Goal: Transaction & Acquisition: Download file/media

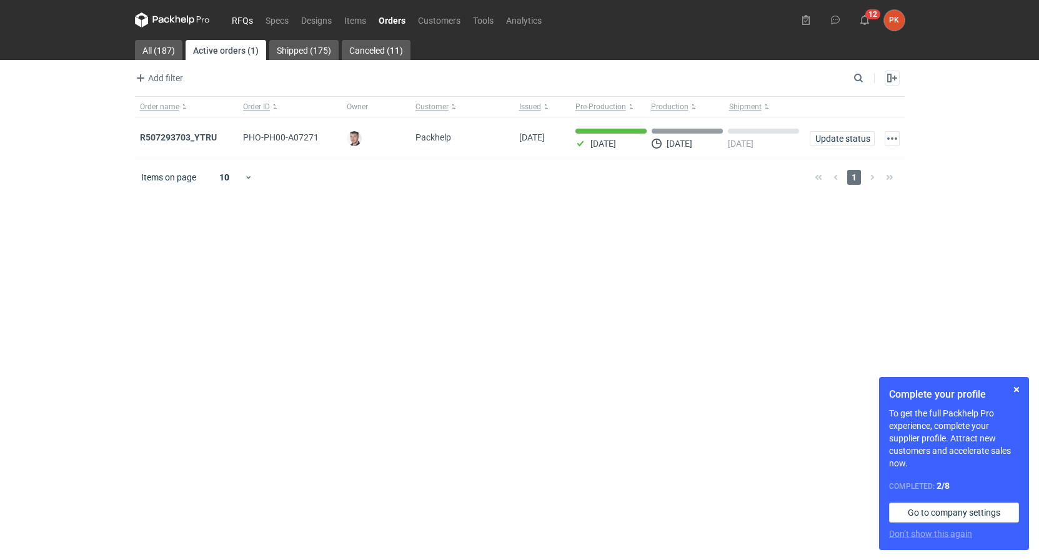
click at [242, 25] on link "RFQs" at bounding box center [243, 19] width 34 height 15
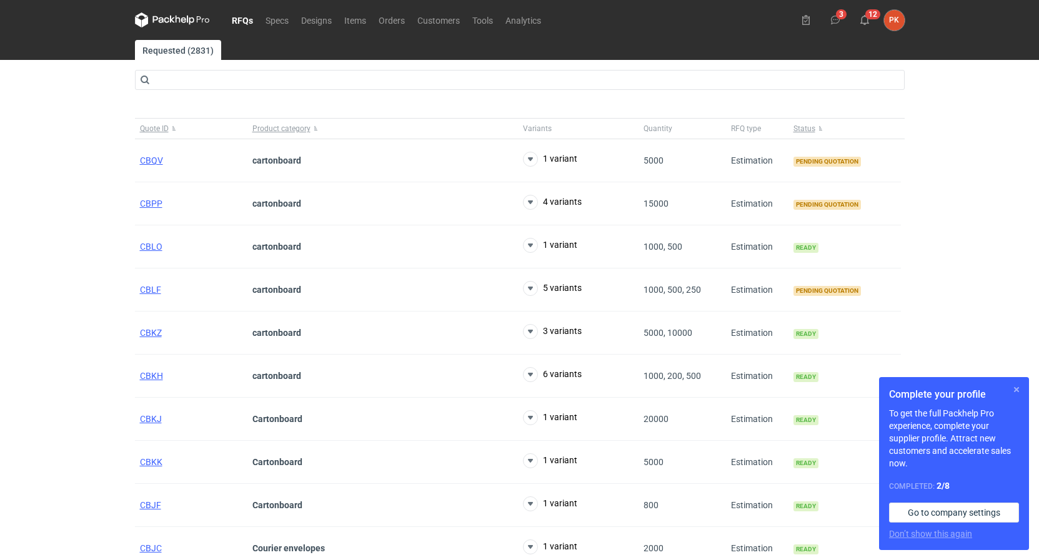
click at [1018, 388] on button "button" at bounding box center [1016, 389] width 15 height 15
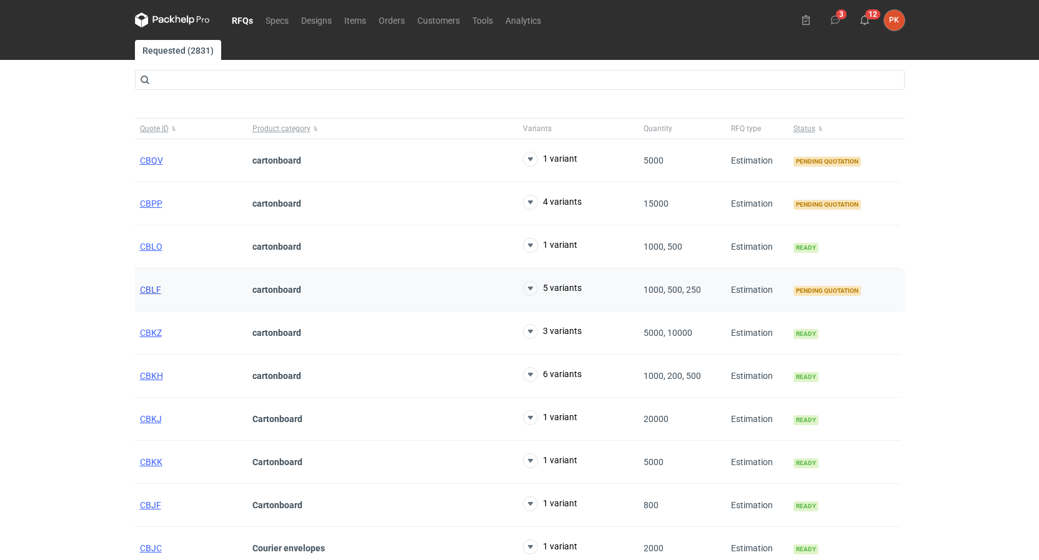
click at [152, 293] on span "CBLF" at bounding box center [150, 290] width 21 height 10
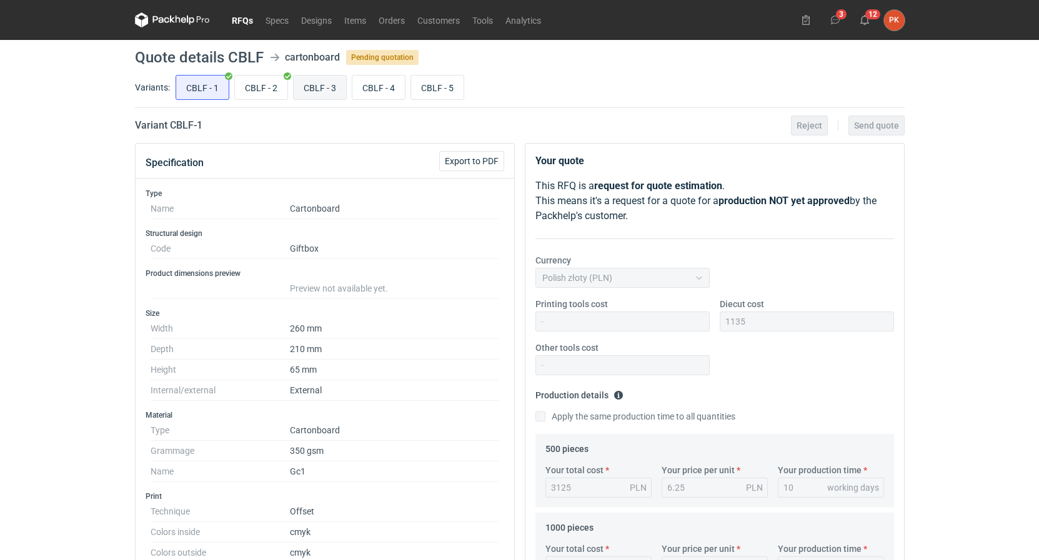
click at [315, 83] on input "CBLF - 3" at bounding box center [320, 88] width 52 height 24
radio input "true"
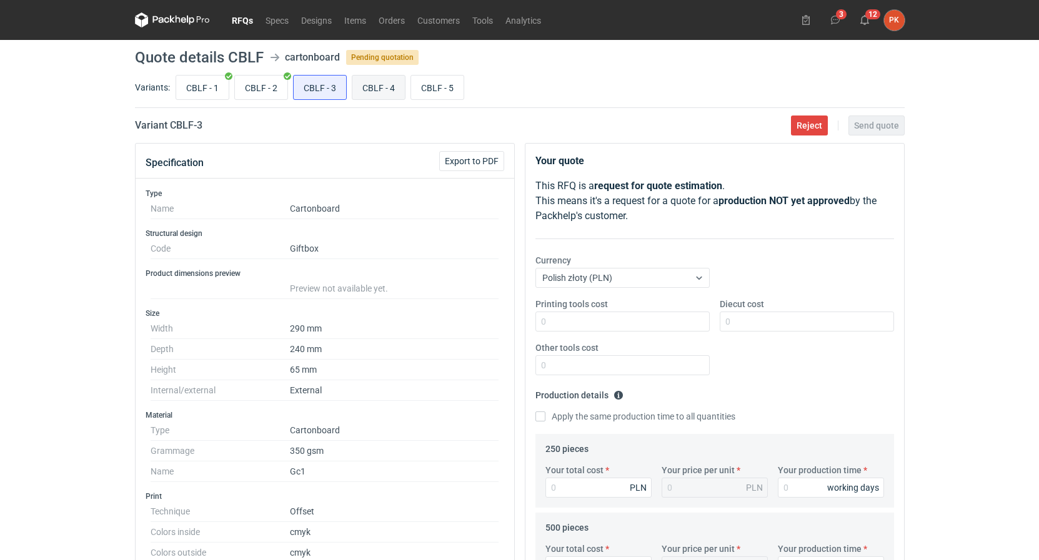
click at [377, 82] on input "CBLF - 4" at bounding box center [378, 88] width 52 height 24
radio input "true"
click at [419, 74] on div "CBLF - 1 CBLF - 2 CBLF - 3 CBLF - 4 CBLF - 5" at bounding box center [539, 87] width 732 height 30
click at [422, 87] on input "CBLF - 5" at bounding box center [437, 88] width 52 height 24
radio input "true"
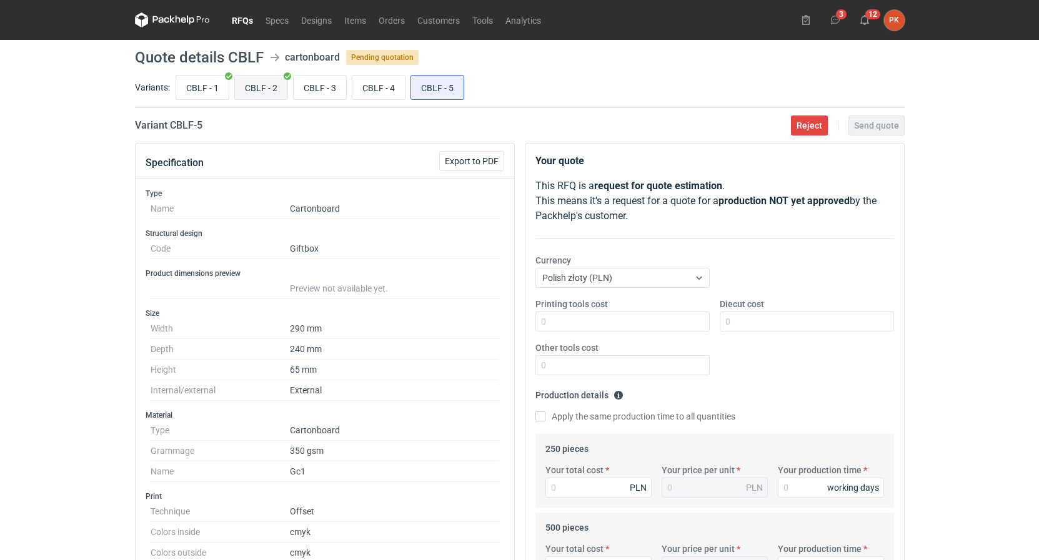
click at [252, 91] on input "CBLF - 2" at bounding box center [261, 88] width 52 height 24
radio input "true"
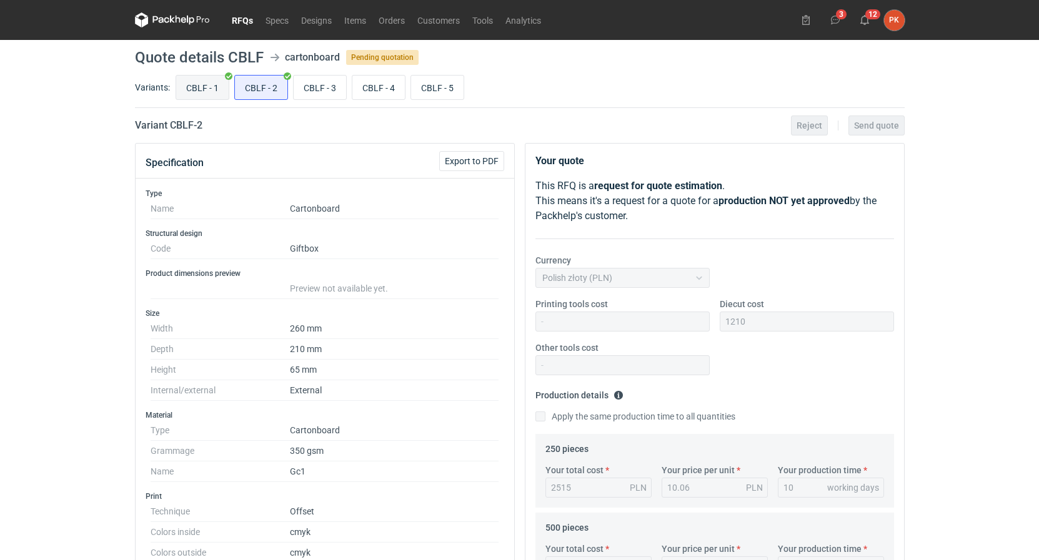
click at [207, 79] on input "CBLF - 1" at bounding box center [202, 88] width 52 height 24
radio input "true"
drag, startPoint x: 326, startPoint y: 85, endPoint x: 336, endPoint y: 87, distance: 10.3
click at [327, 86] on input "CBLF - 3" at bounding box center [320, 88] width 52 height 24
radio input "true"
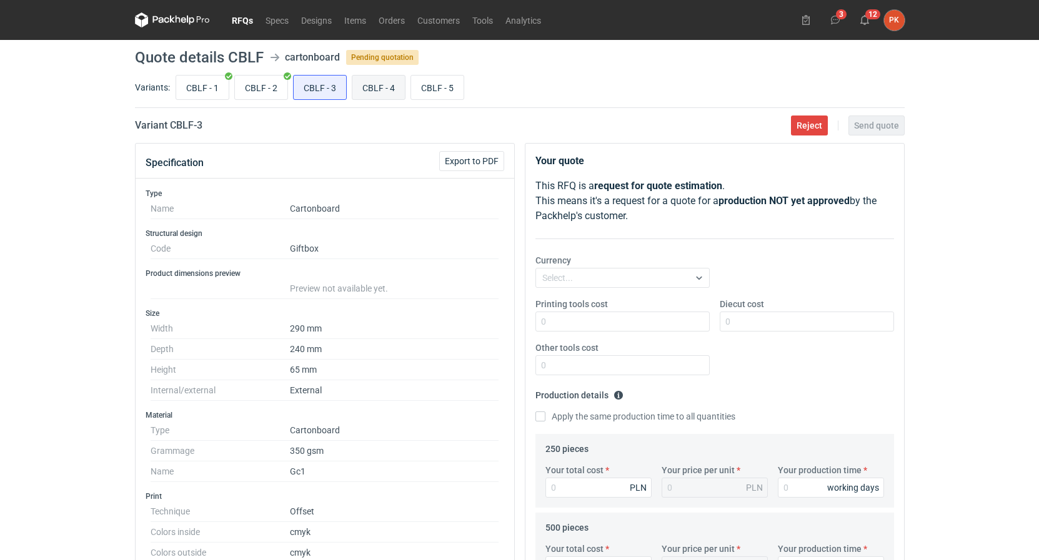
drag, startPoint x: 397, startPoint y: 79, endPoint x: 439, endPoint y: 72, distance: 43.0
click at [397, 79] on input "CBLF - 4" at bounding box center [378, 88] width 52 height 24
radio input "true"
click at [440, 72] on div "CBLF - 1 CBLF - 2 CBLF - 3 CBLF - 4 CBLF - 5" at bounding box center [539, 87] width 732 height 30
click at [442, 78] on input "CBLF - 5" at bounding box center [437, 88] width 52 height 24
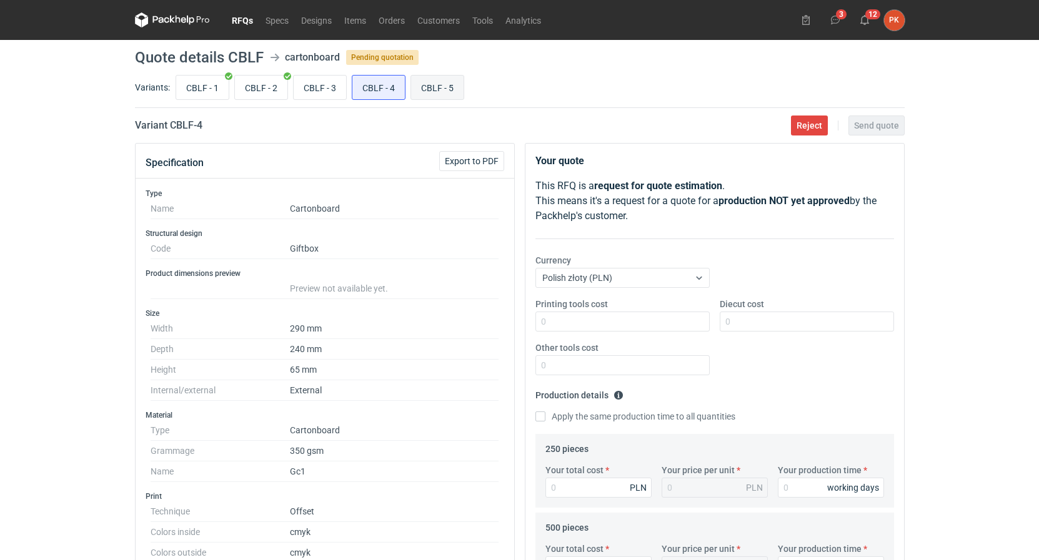
radio input "true"
click at [330, 91] on input "CBLF - 3" at bounding box center [320, 88] width 52 height 24
radio input "true"
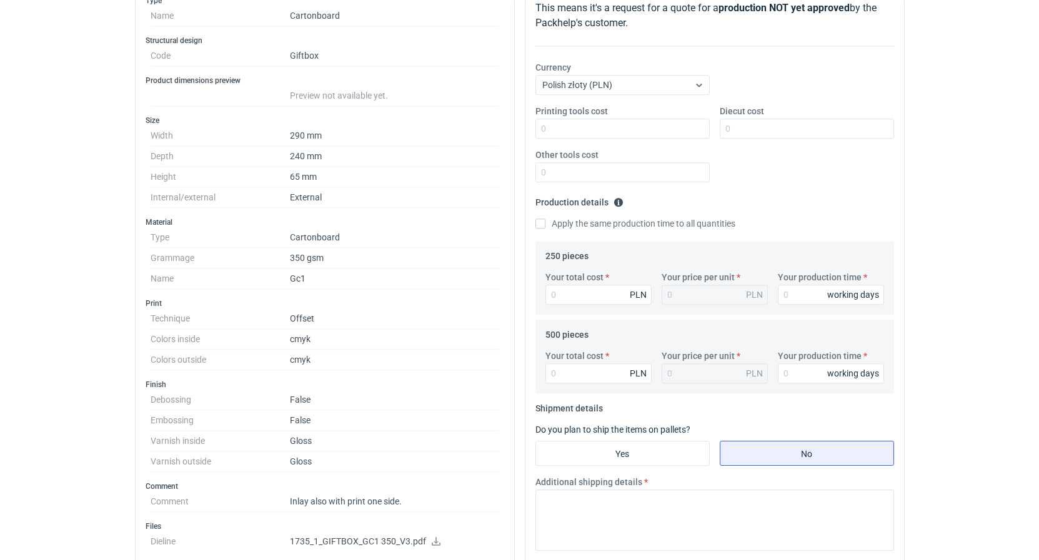
scroll to position [191, 0]
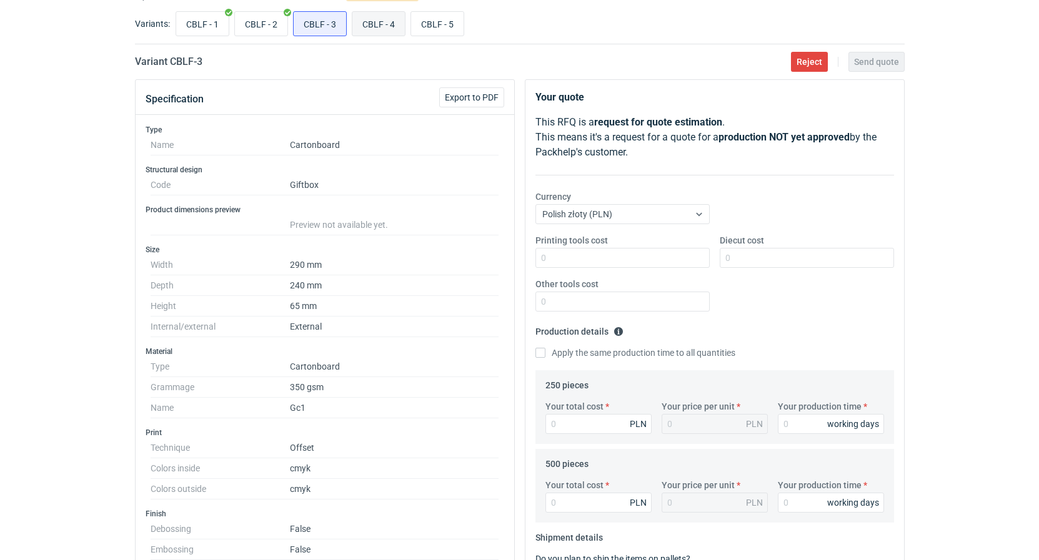
click at [364, 22] on input "CBLF - 4" at bounding box center [378, 24] width 52 height 24
radio input "true"
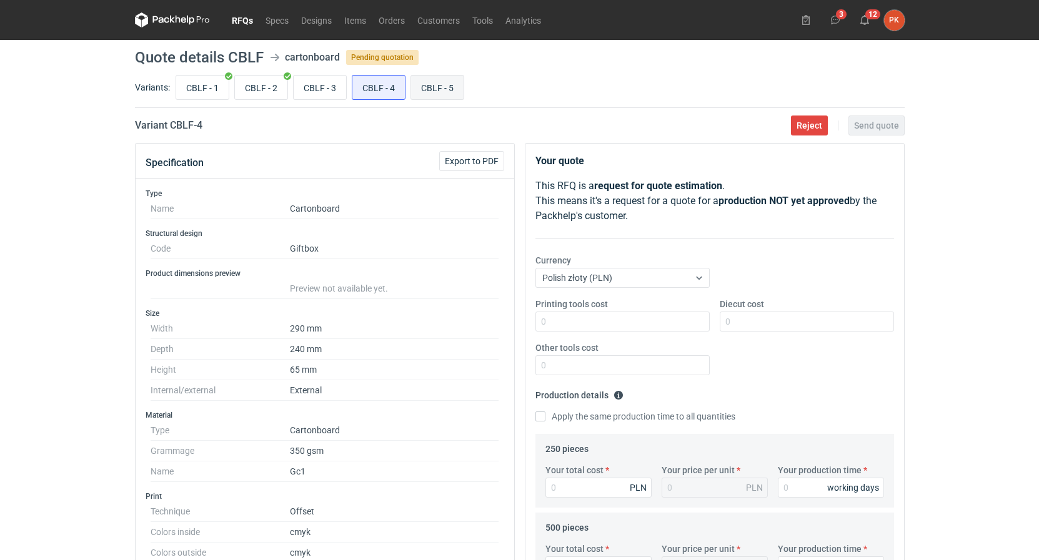
click at [430, 87] on input "CBLF - 5" at bounding box center [437, 88] width 52 height 24
radio input "true"
click at [391, 87] on input "CBLF - 4" at bounding box center [378, 88] width 52 height 24
radio input "true"
click at [335, 81] on input "CBLF - 3" at bounding box center [320, 88] width 52 height 24
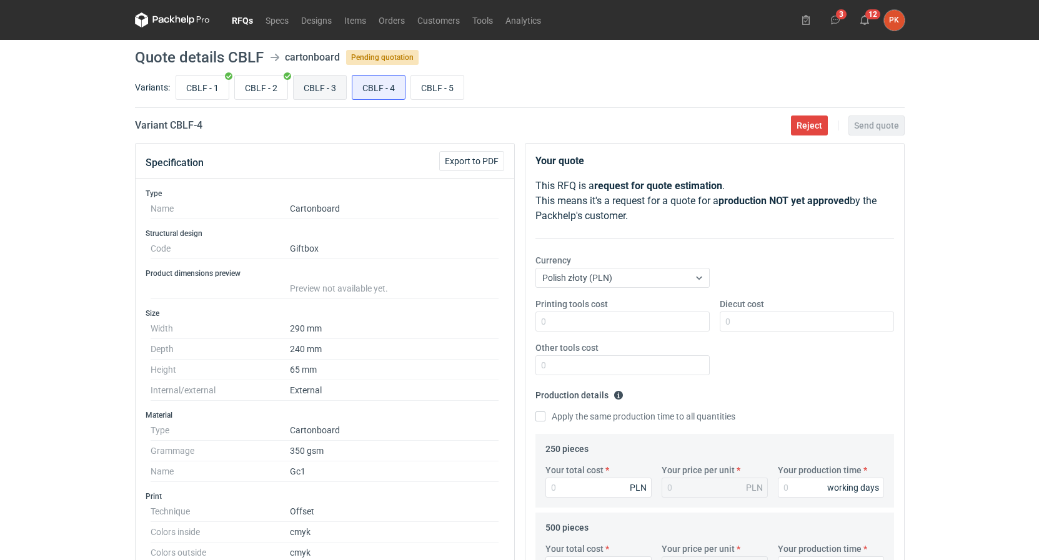
radio input "true"
click at [387, 86] on input "CBLF - 4" at bounding box center [378, 88] width 52 height 24
radio input "true"
click at [430, 77] on input "CBLF - 5" at bounding box center [437, 88] width 52 height 24
radio input "true"
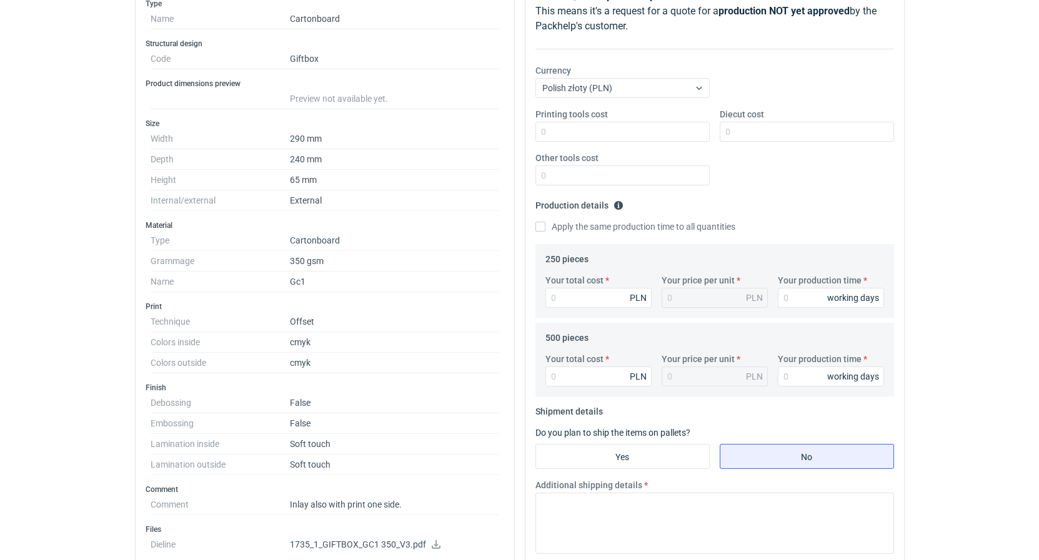
scroll to position [191, 0]
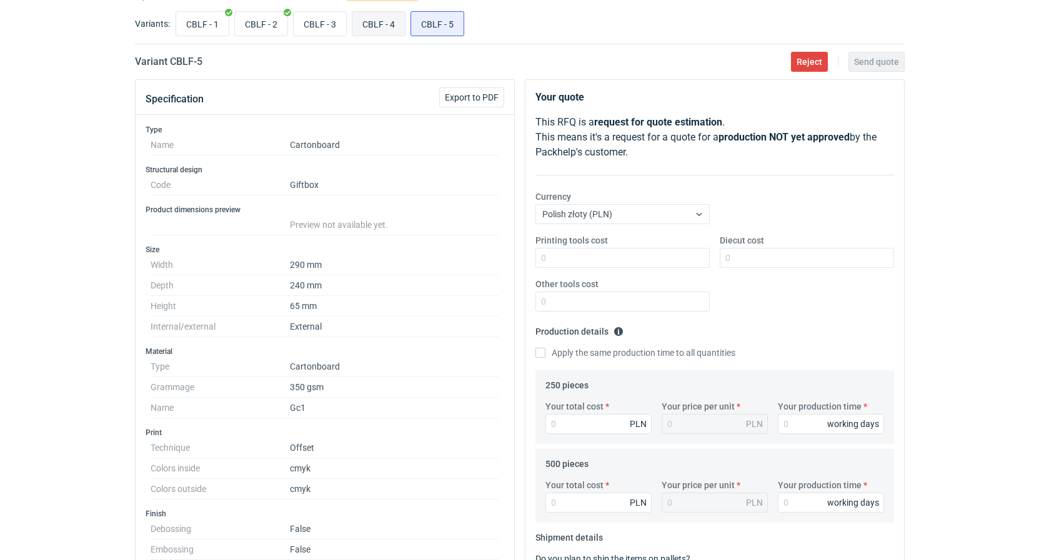
click at [385, 25] on input "CBLF - 4" at bounding box center [378, 24] width 52 height 24
radio input "true"
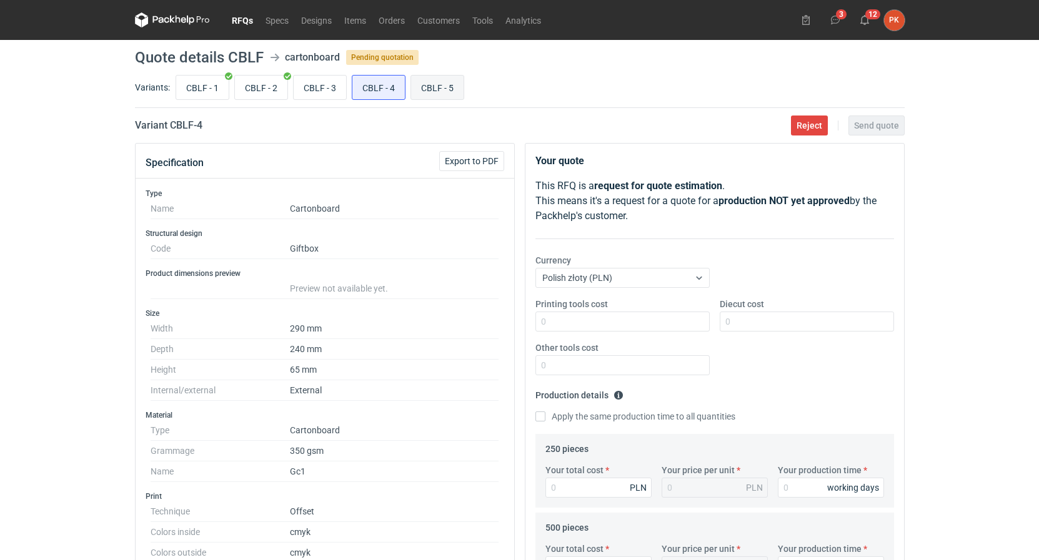
click at [440, 89] on input "CBLF - 5" at bounding box center [437, 88] width 52 height 24
radio input "true"
click at [339, 93] on input "CBLF - 3" at bounding box center [320, 88] width 52 height 24
radio input "true"
click at [833, 22] on icon at bounding box center [835, 20] width 10 height 10
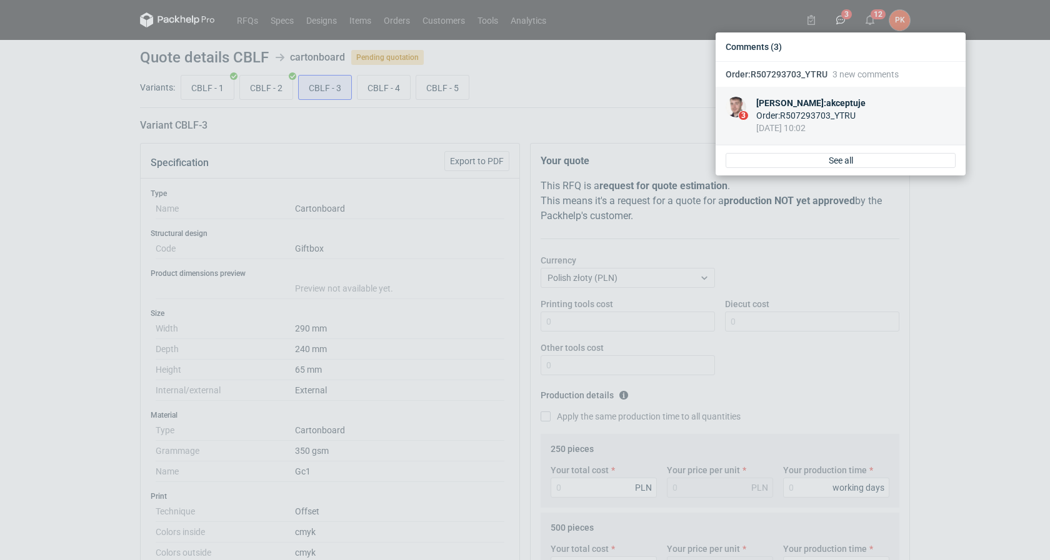
click at [818, 112] on div "Order : R507293703_YTRU" at bounding box center [810, 115] width 109 height 12
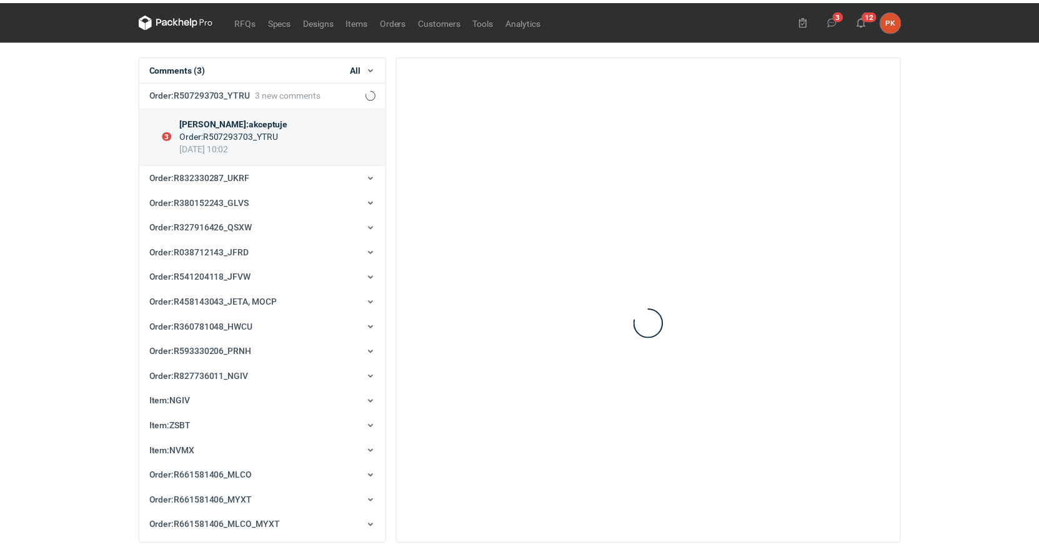
scroll to position [25, 0]
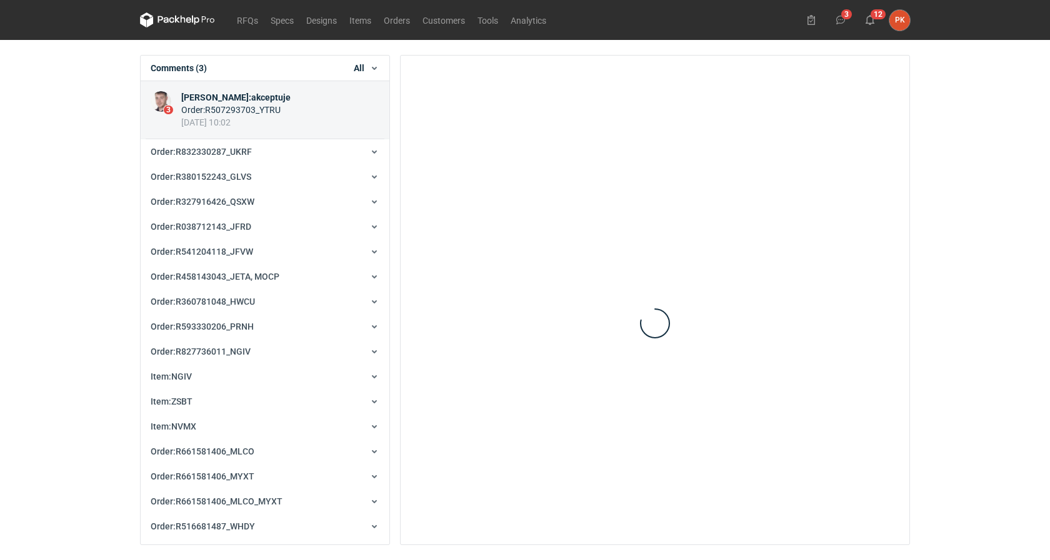
click at [83, 253] on div "RFQs Specs Designs Items Orders Customers Tools Analytics 3 12 PK [PERSON_NAME]…" at bounding box center [525, 280] width 1050 height 560
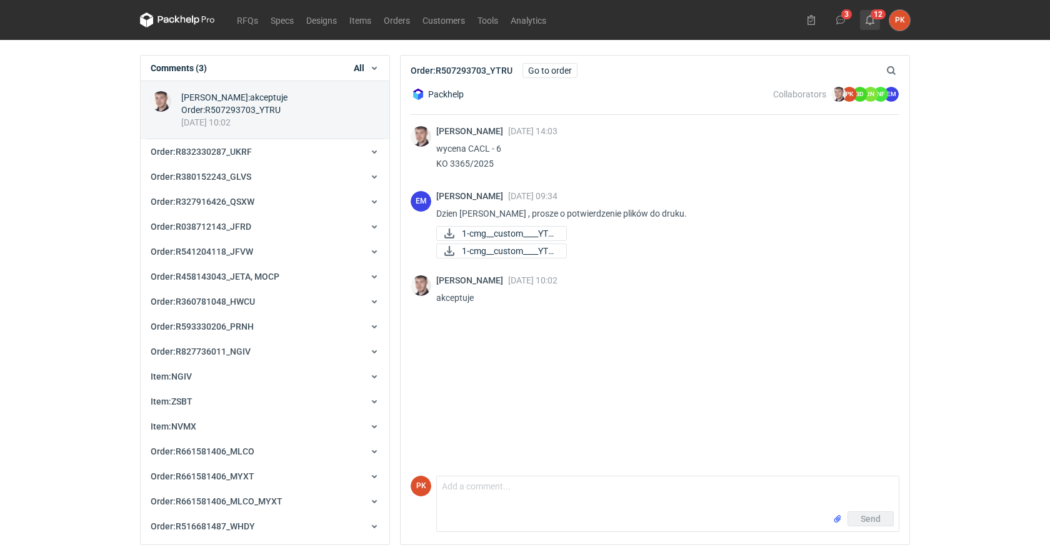
click at [871, 16] on icon at bounding box center [870, 20] width 10 height 10
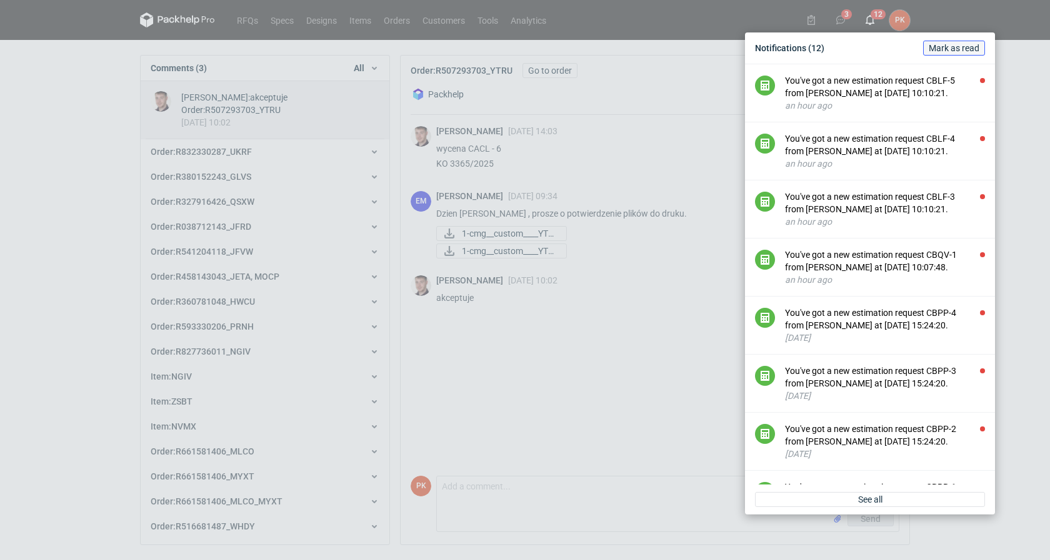
click at [960, 49] on span "Mark as read" at bounding box center [953, 48] width 51 height 9
click at [11, 317] on div "Notifications (12) [PERSON_NAME] as read You've got a new estimation request CB…" at bounding box center [525, 280] width 1050 height 560
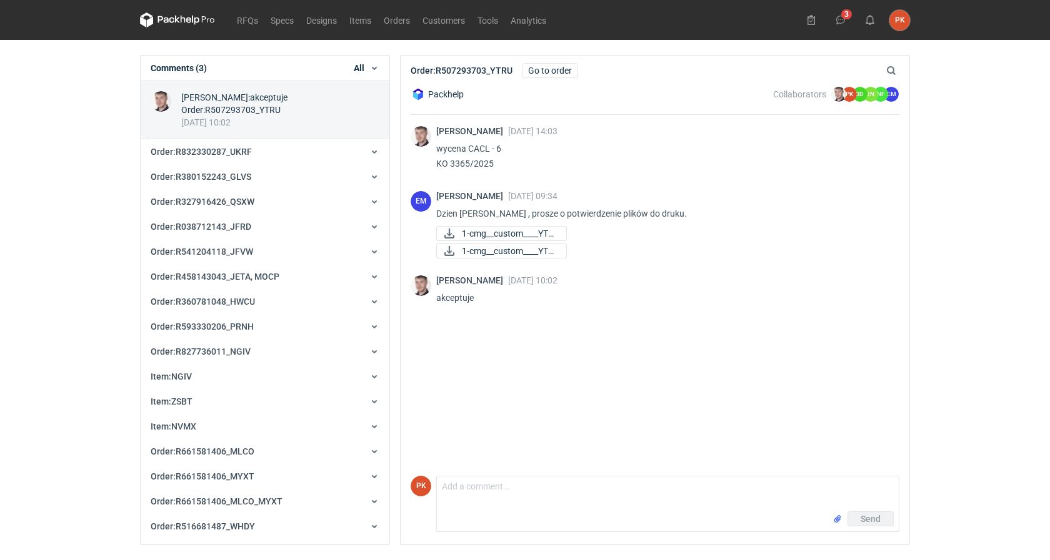
click at [756, 76] on div "Order : R507293703_YTRU Go to order Search" at bounding box center [654, 71] width 509 height 30
click at [600, 139] on div "[PERSON_NAME] [DATE] 14:03 wycena CACL - 6 KO 3365/2025" at bounding box center [662, 151] width 453 height 50
click at [598, 99] on div "Packhelp Collaborators [PERSON_NAME] PK [PERSON_NAME] BD [PERSON_NAME] JN [PERS…" at bounding box center [654, 94] width 489 height 42
click at [249, 23] on link "RFQs" at bounding box center [248, 19] width 34 height 15
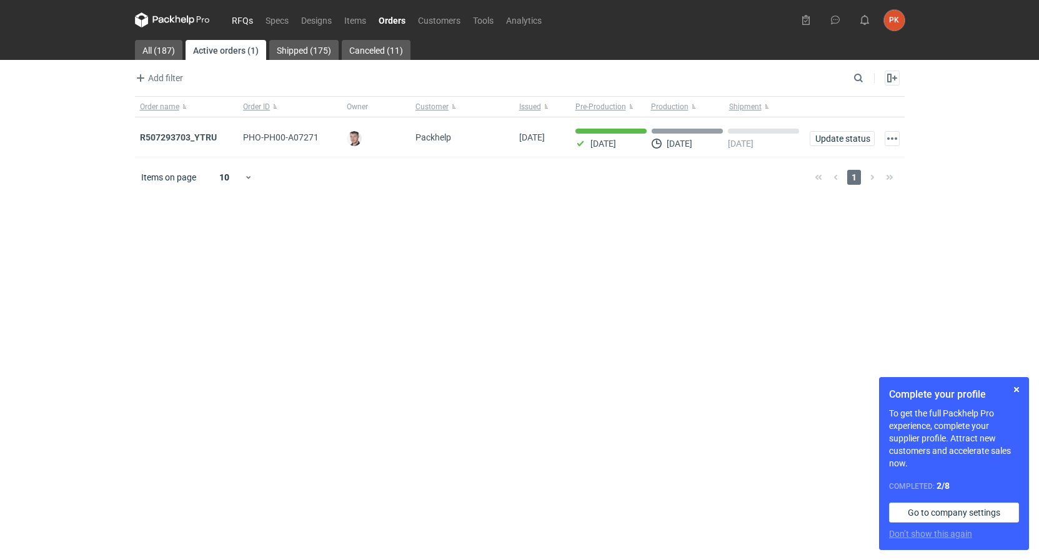
click at [246, 21] on link "RFQs" at bounding box center [243, 19] width 34 height 15
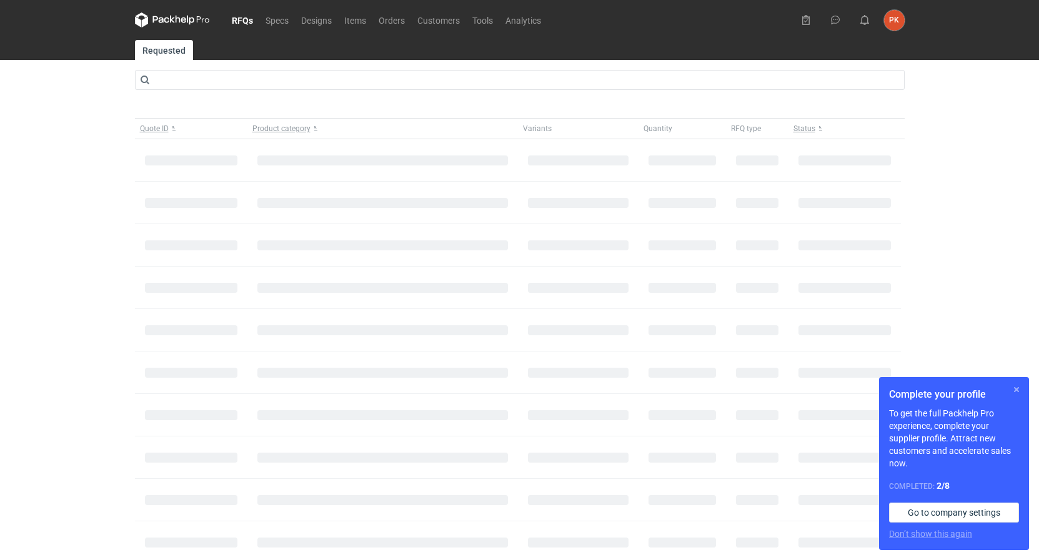
drag, startPoint x: 1020, startPoint y: 384, endPoint x: 542, endPoint y: 279, distance: 489.9
click at [1020, 384] on button "button" at bounding box center [1016, 389] width 15 height 15
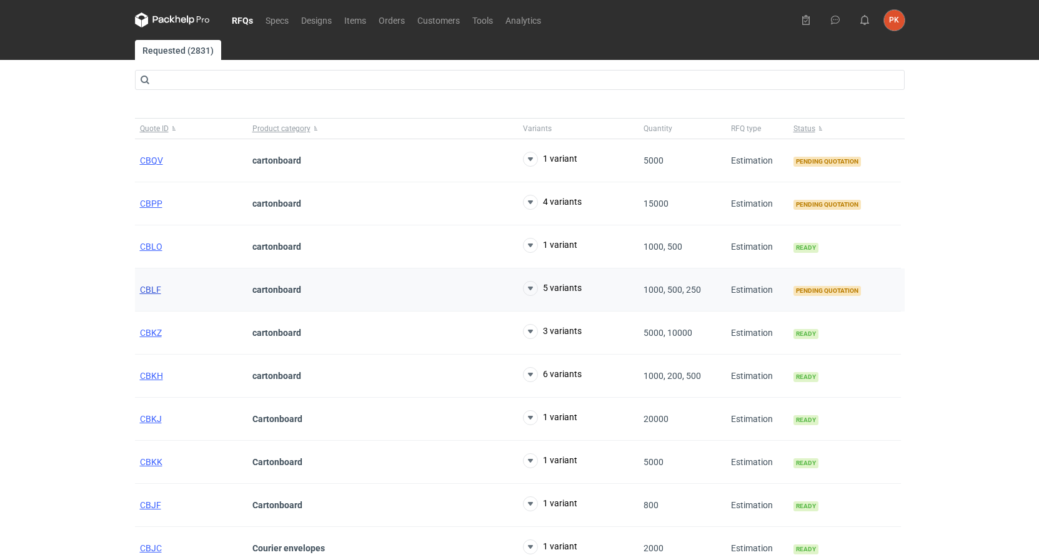
click at [152, 287] on span "CBLF" at bounding box center [150, 290] width 21 height 10
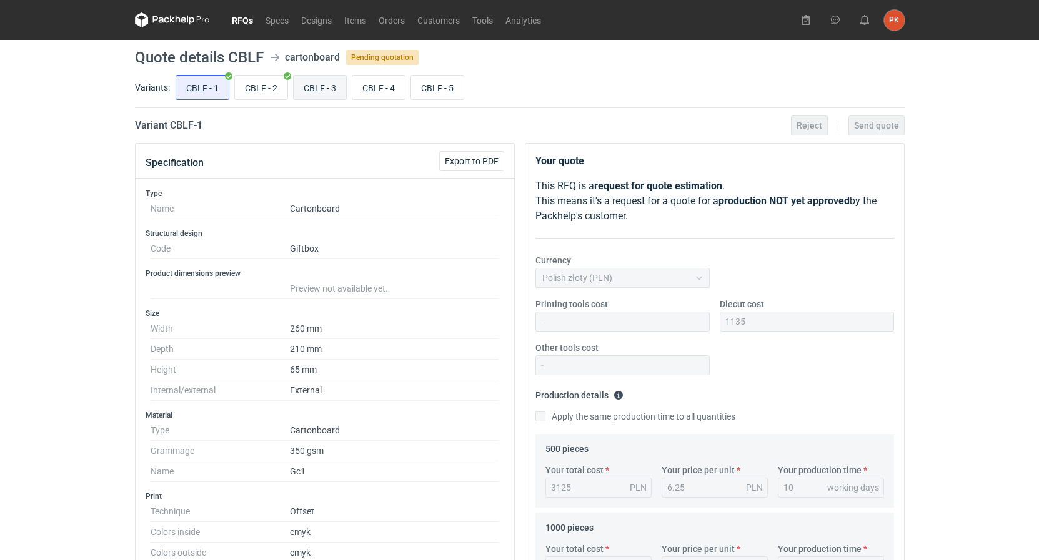
click at [314, 83] on input "CBLF - 3" at bounding box center [320, 88] width 52 height 24
radio input "true"
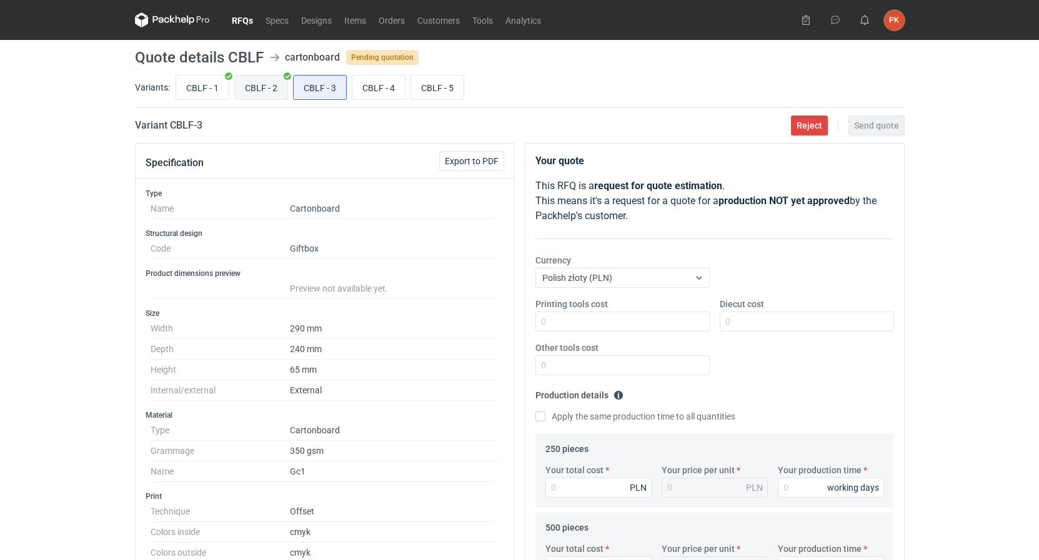
click at [247, 89] on input "CBLF - 2" at bounding box center [261, 88] width 52 height 24
radio input "true"
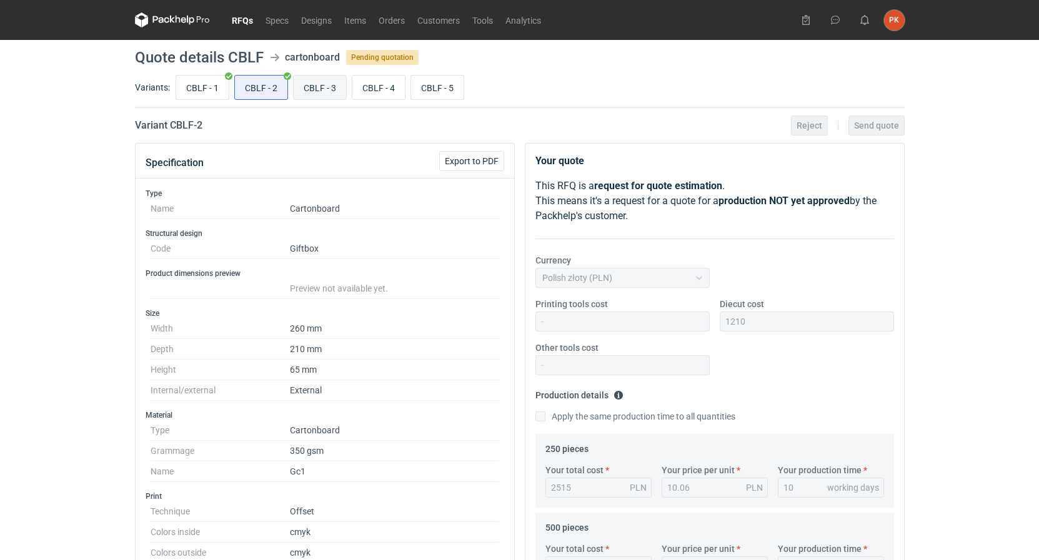
click at [315, 80] on input "CBLF - 3" at bounding box center [320, 88] width 52 height 24
radio input "true"
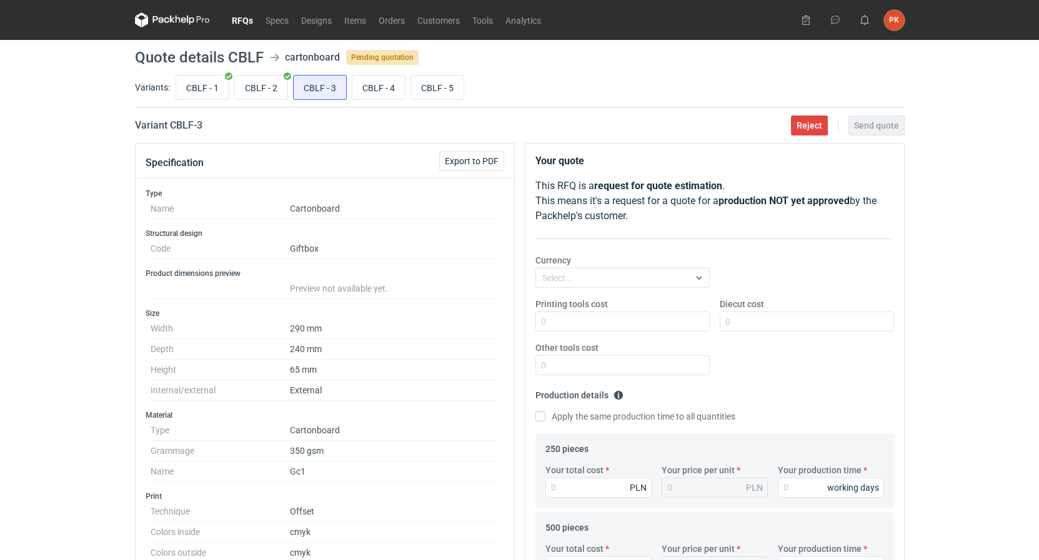
scroll to position [382, 0]
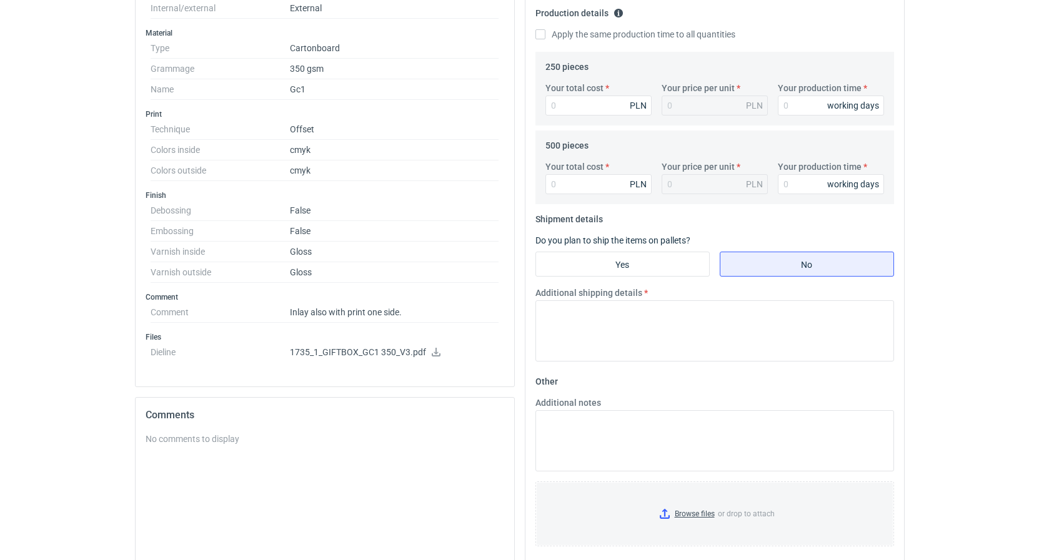
click at [433, 350] on icon at bounding box center [436, 352] width 10 height 9
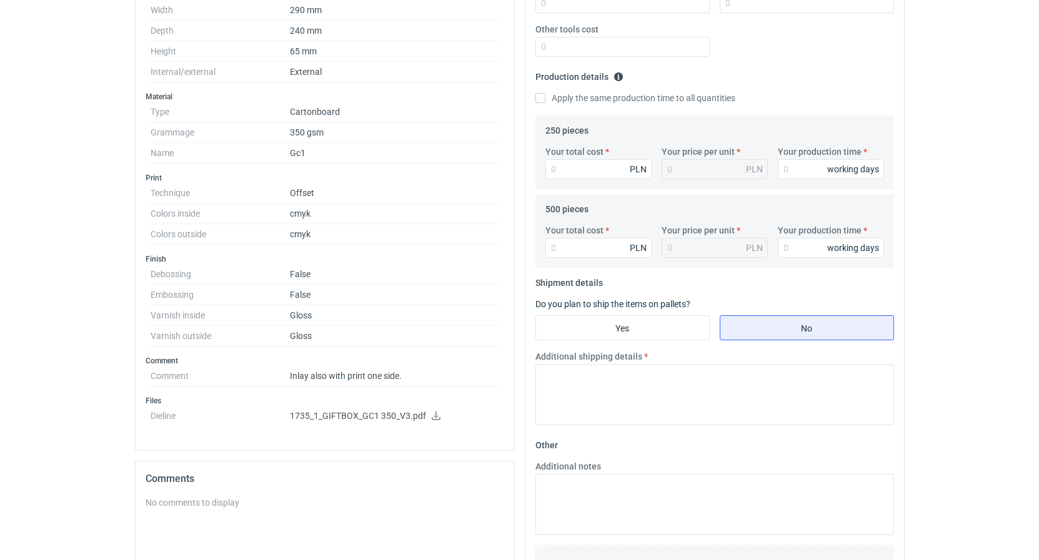
scroll to position [127, 0]
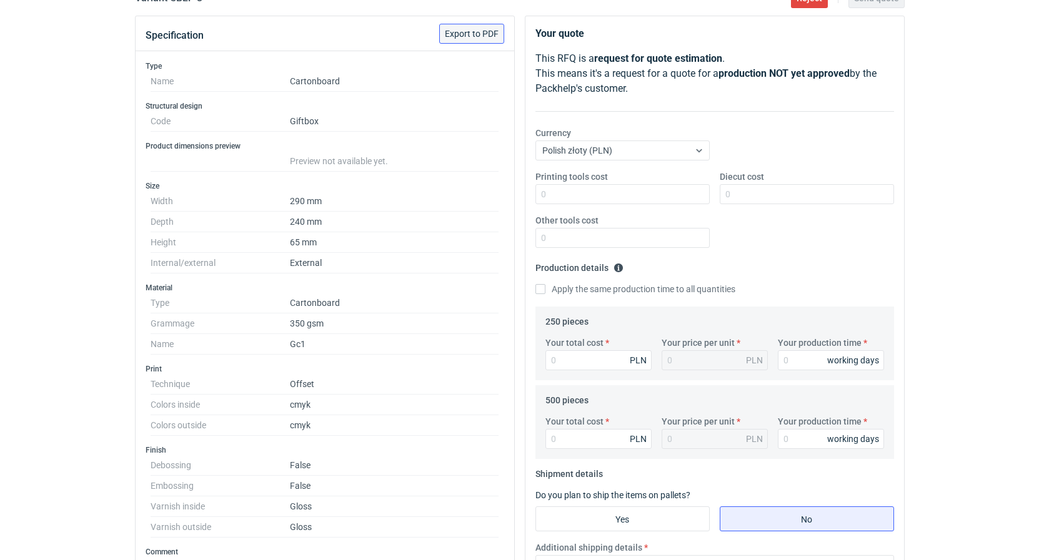
click at [472, 29] on span "Export to PDF" at bounding box center [472, 33] width 54 height 9
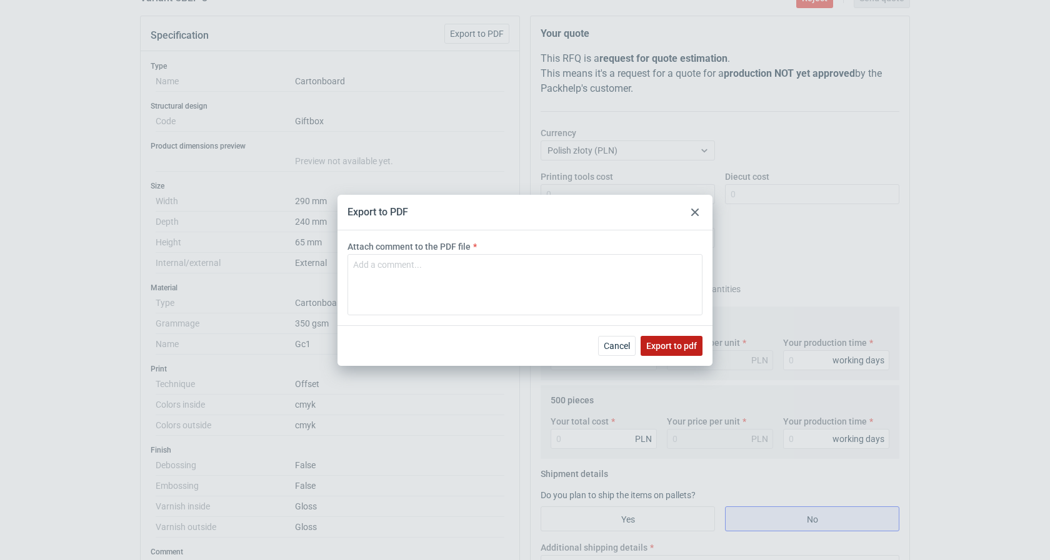
click at [662, 342] on span "Export to pdf" at bounding box center [671, 346] width 51 height 9
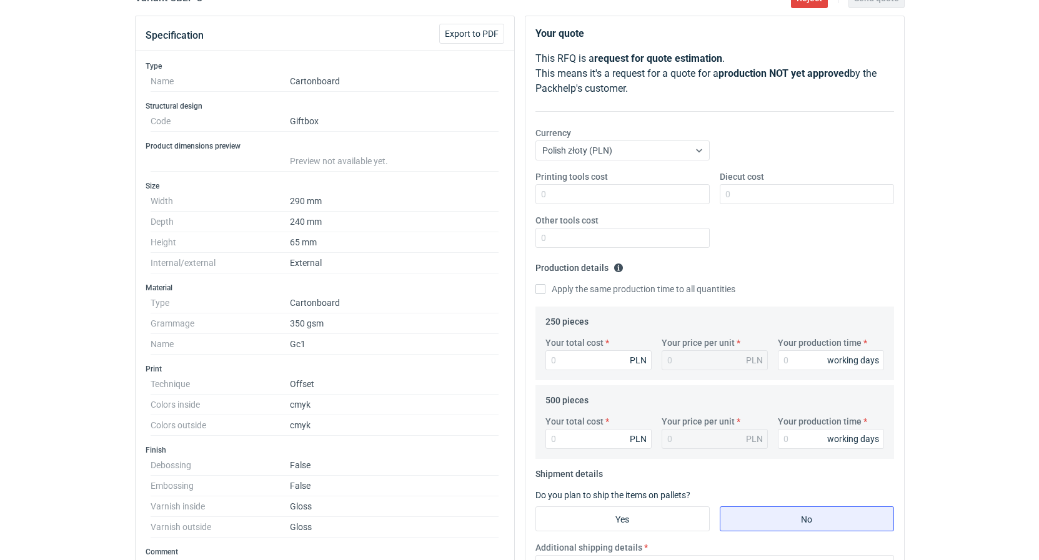
scroll to position [0, 0]
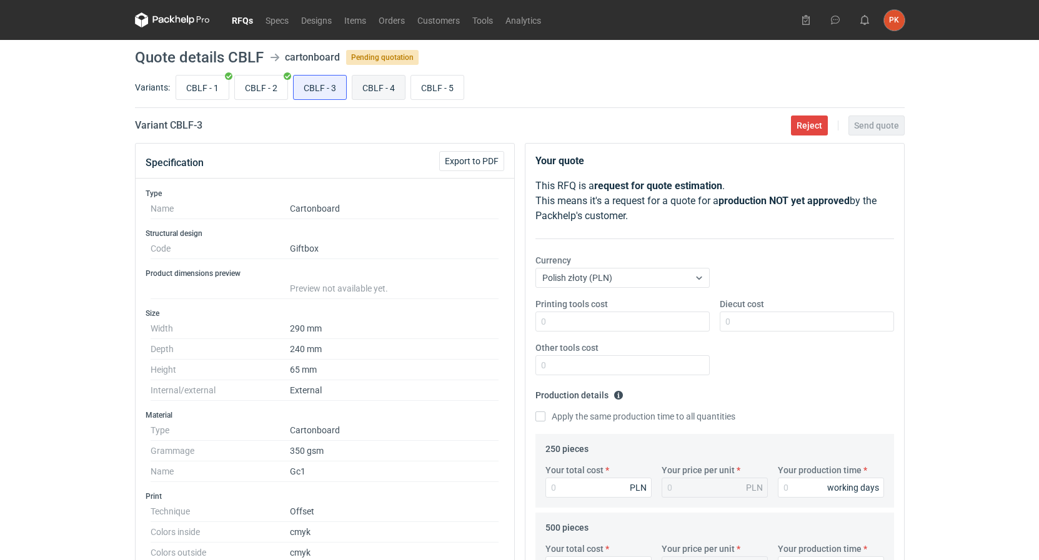
click at [374, 82] on input "CBLF - 4" at bounding box center [378, 88] width 52 height 24
radio input "true"
click at [462, 159] on span "Export to PDF" at bounding box center [472, 161] width 54 height 9
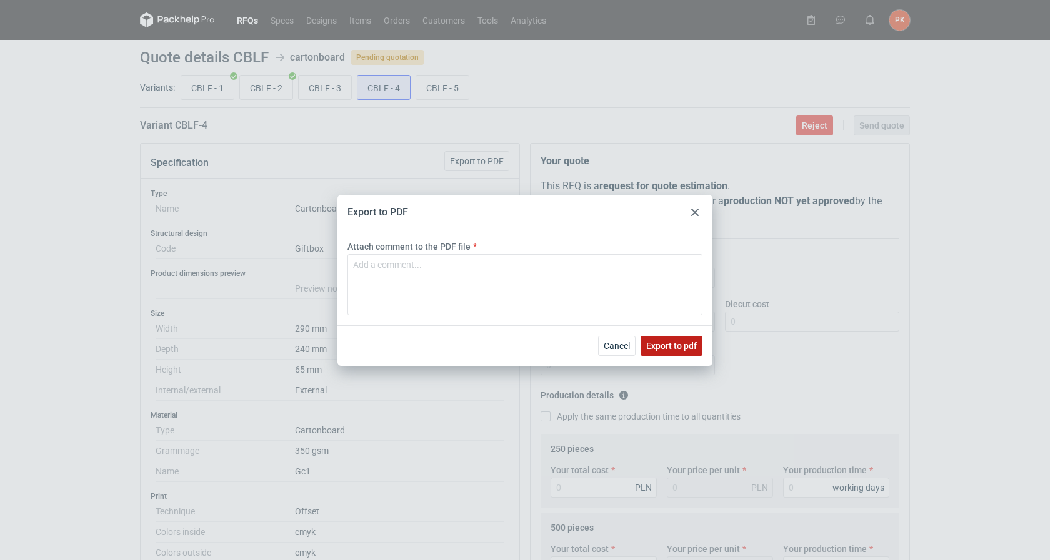
click at [685, 352] on button "Export to pdf" at bounding box center [671, 346] width 62 height 20
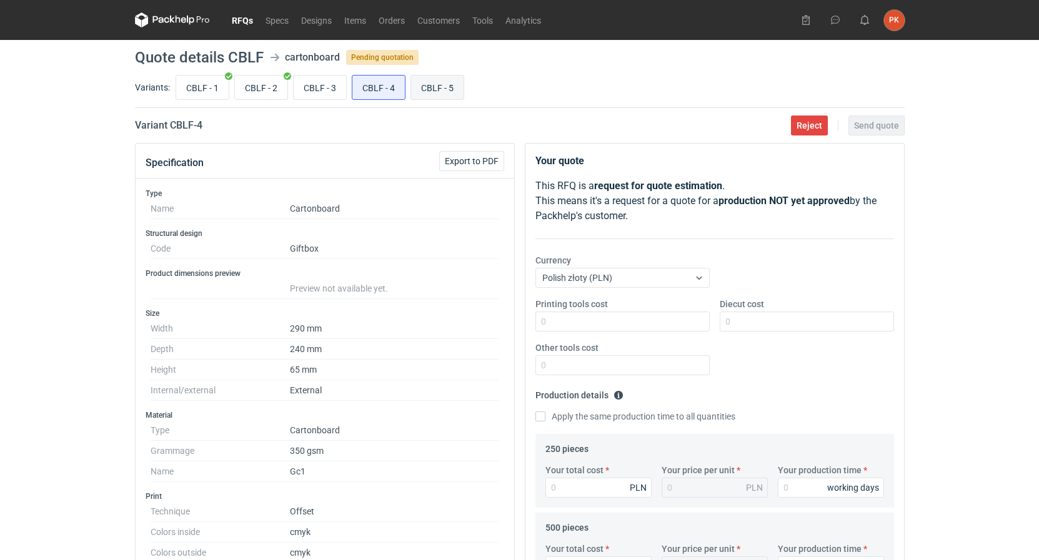
click at [439, 77] on input "CBLF - 5" at bounding box center [437, 88] width 52 height 24
radio input "true"
click at [478, 161] on span "Export to PDF" at bounding box center [472, 161] width 54 height 9
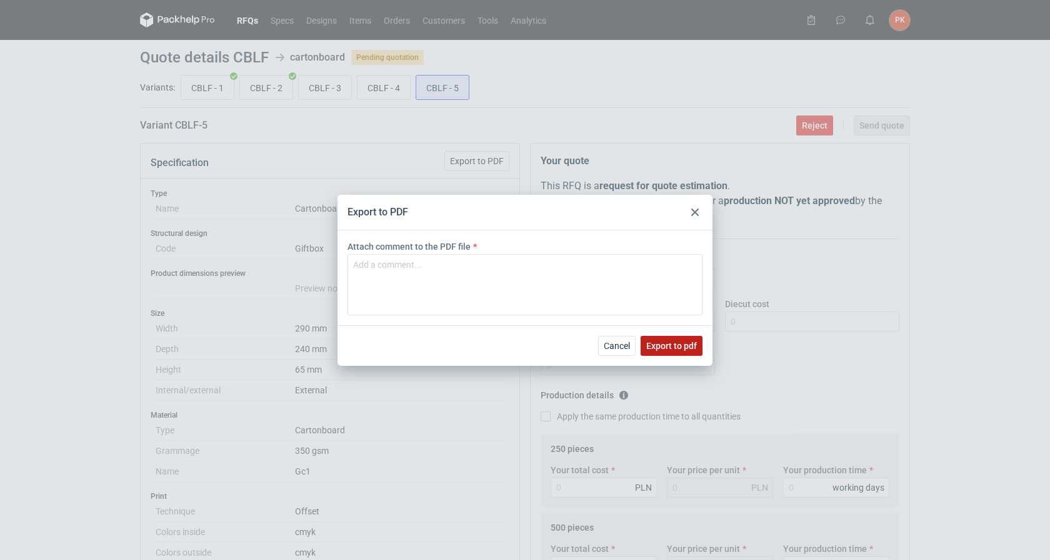
click at [665, 345] on span "Export to pdf" at bounding box center [671, 346] width 51 height 9
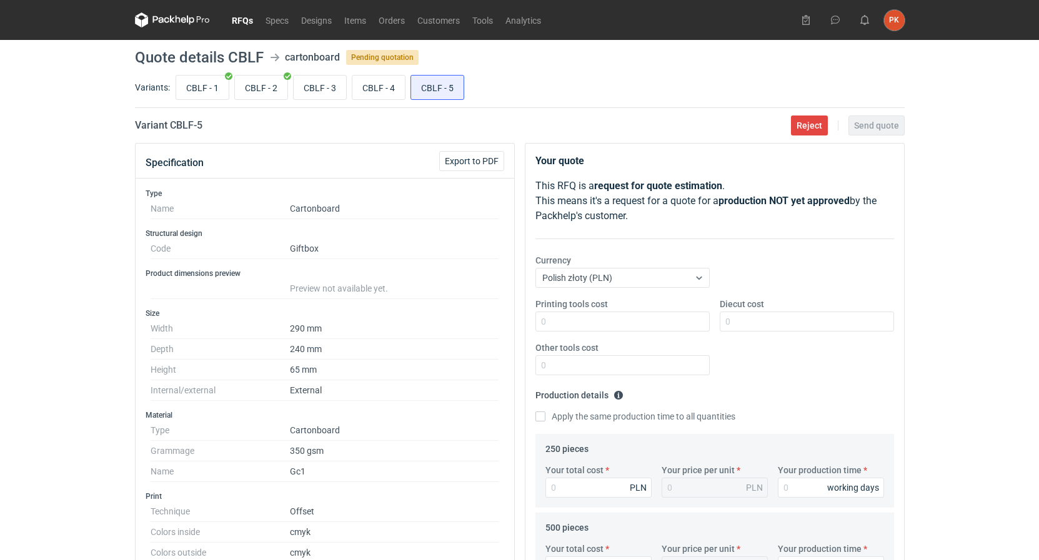
click at [255, 18] on link "RFQs" at bounding box center [243, 19] width 34 height 15
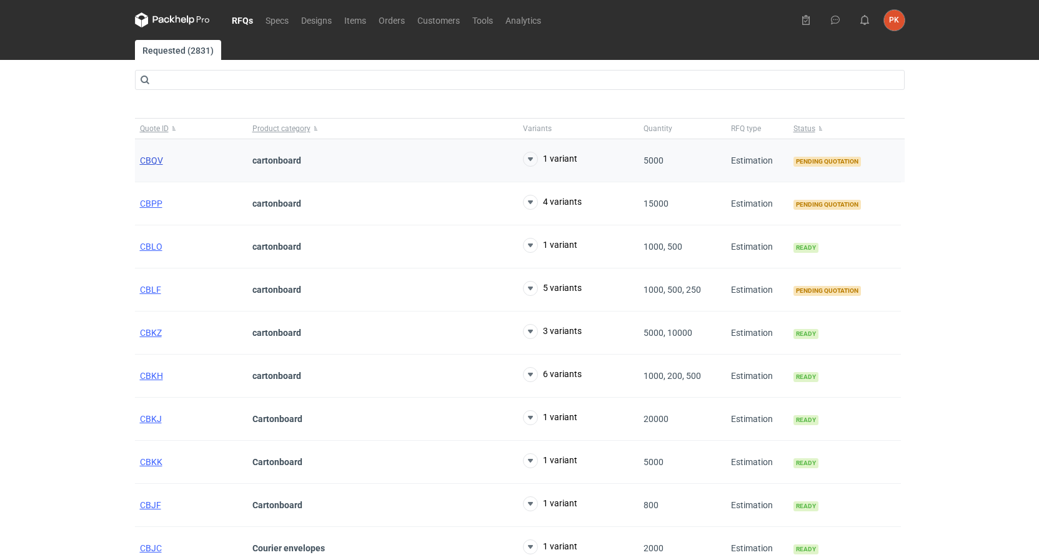
click at [157, 161] on span "CBQV" at bounding box center [151, 161] width 23 height 10
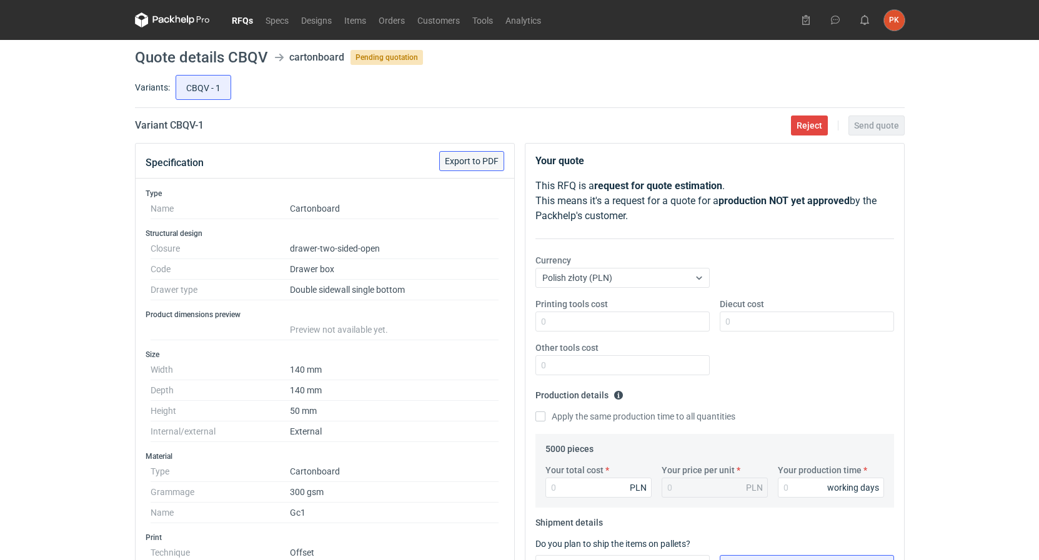
click at [485, 155] on button "Export to PDF" at bounding box center [471, 161] width 65 height 20
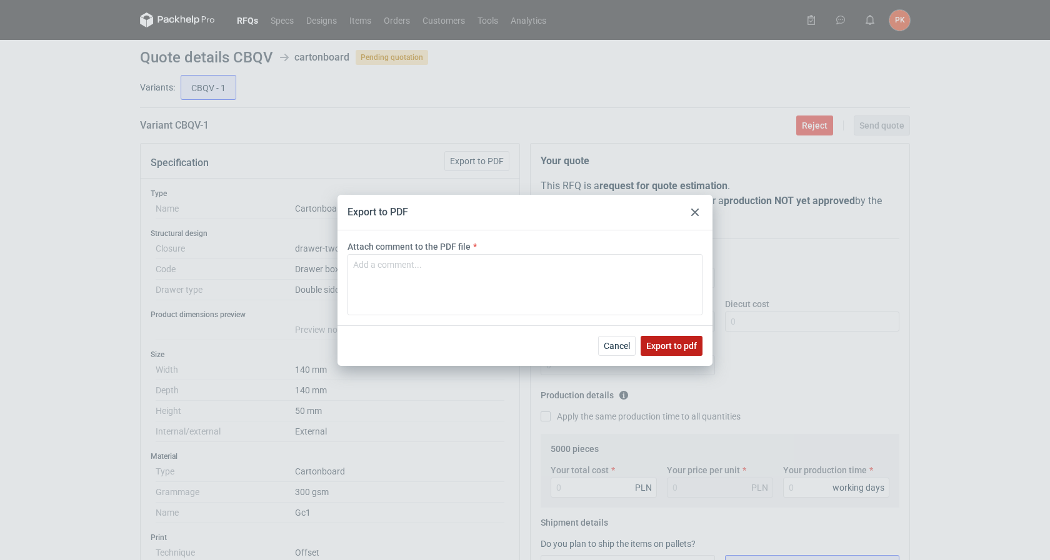
click at [665, 345] on span "Export to pdf" at bounding box center [671, 346] width 51 height 9
